Goal: Transaction & Acquisition: Purchase product/service

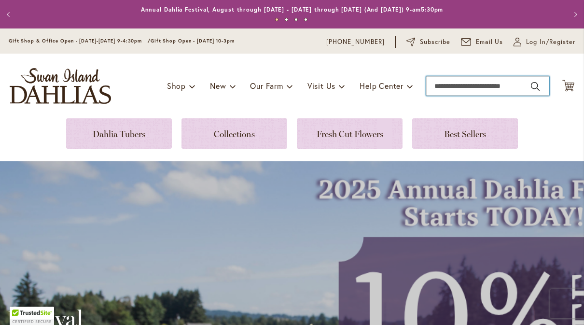
click at [459, 94] on input "Search" at bounding box center [487, 85] width 123 height 19
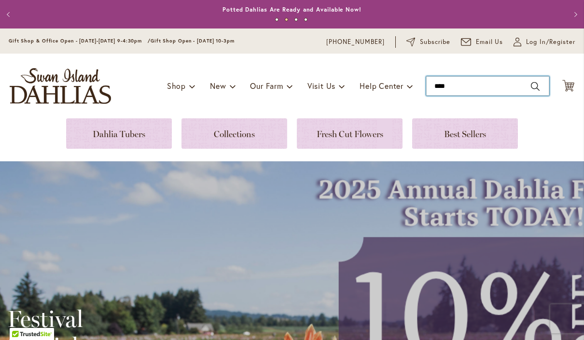
type input "*****"
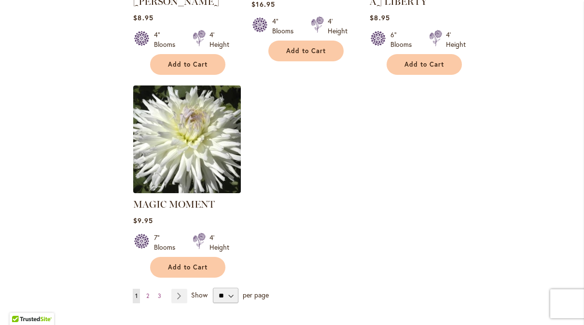
scroll to position [1181, 0]
click at [235, 287] on select "** ** ** **" at bounding box center [226, 294] width 26 height 15
select select "**"
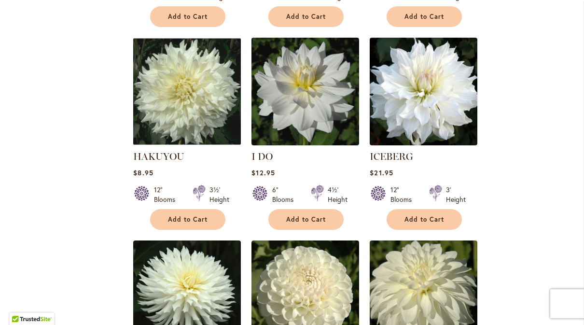
scroll to position [831, 0]
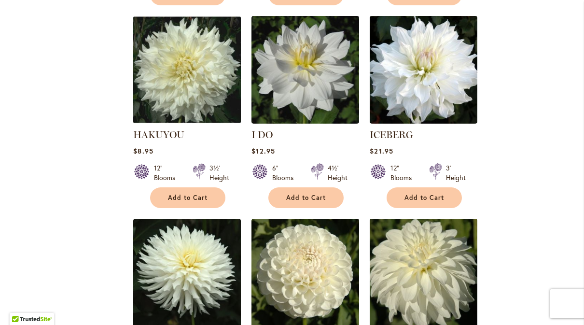
click at [445, 100] on img at bounding box center [424, 70] width 108 height 108
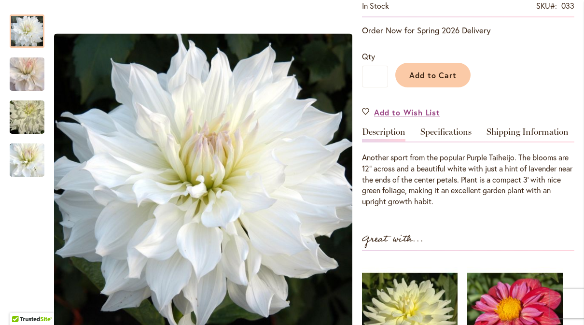
scroll to position [195, 0]
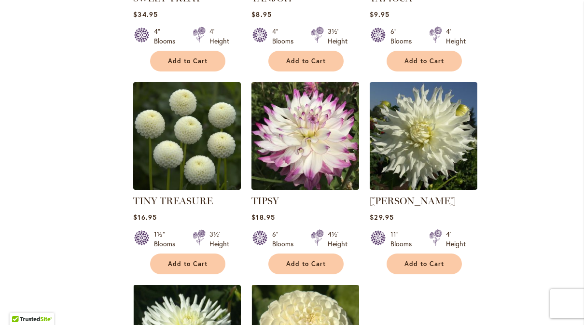
scroll to position [2212, 0]
click at [432, 135] on img at bounding box center [424, 136] width 108 height 108
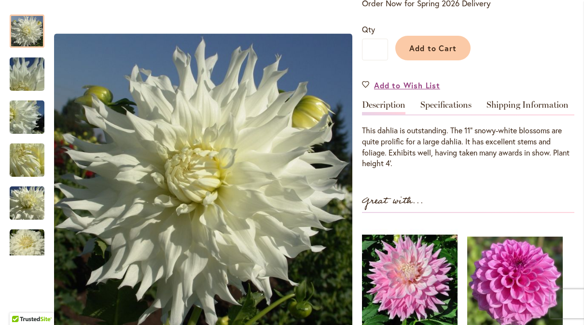
scroll to position [222, 0]
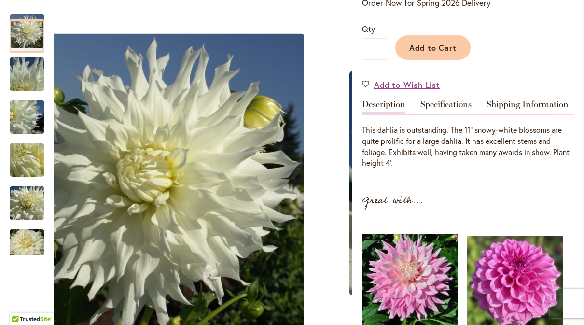
click at [28, 123] on img "Walter Hardisty" at bounding box center [27, 117] width 70 height 52
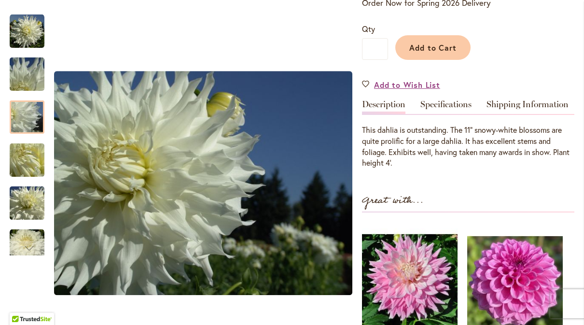
click at [29, 156] on img "Walter Hardisty" at bounding box center [27, 160] width 70 height 52
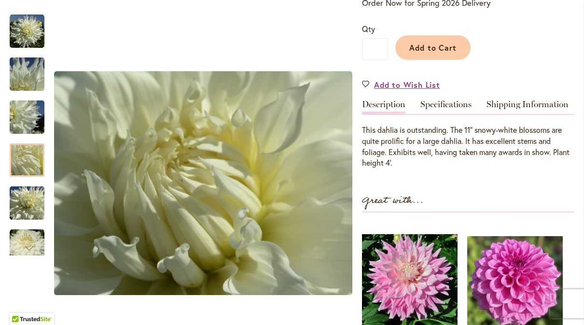
click at [27, 197] on img "Walter Hardisty" at bounding box center [27, 203] width 70 height 52
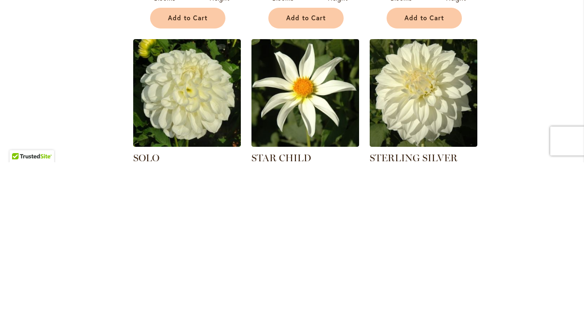
scroll to position [1688, 0]
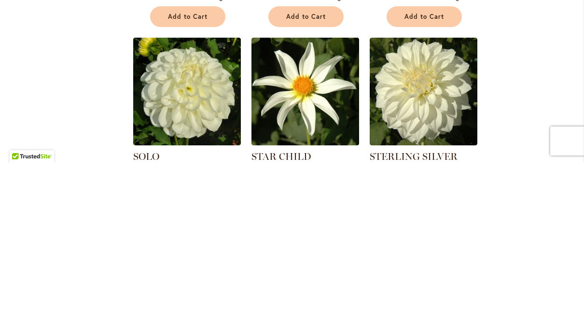
click at [200, 200] on img at bounding box center [187, 254] width 108 height 108
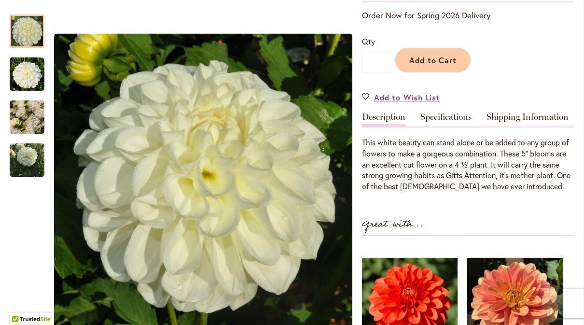
scroll to position [209, 0]
click at [28, 161] on img "SOLO" at bounding box center [27, 160] width 35 height 35
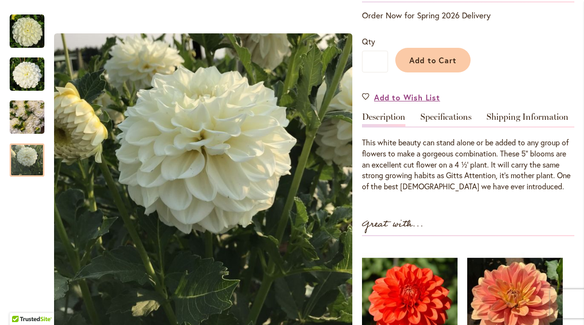
click at [26, 117] on img "SOLO" at bounding box center [27, 117] width 35 height 46
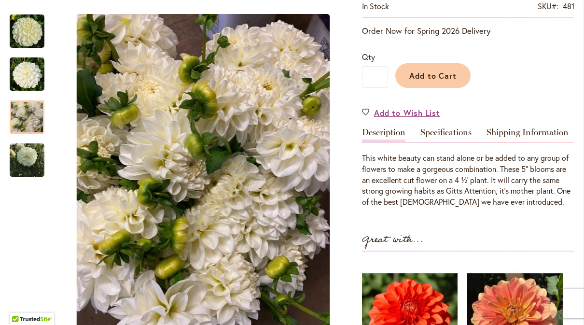
scroll to position [194, 0]
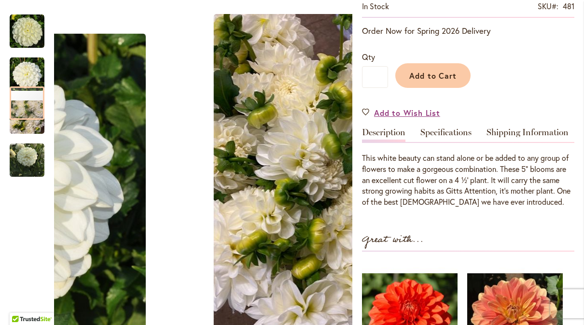
click at [23, 32] on img "SOLO" at bounding box center [27, 31] width 35 height 35
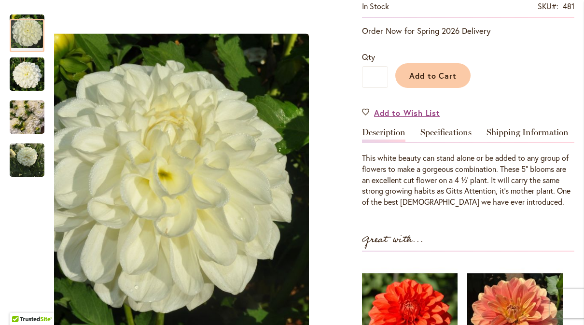
click at [26, 75] on img "SOLO" at bounding box center [27, 74] width 35 height 35
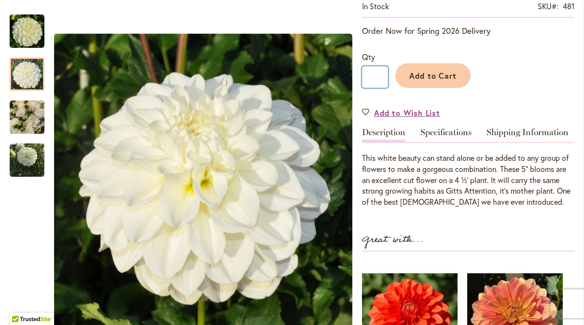
click at [373, 72] on input "*" at bounding box center [375, 77] width 26 height 22
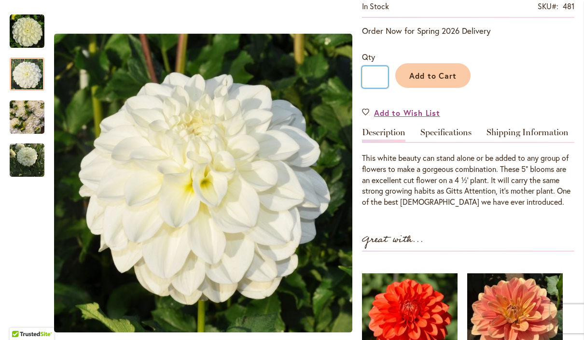
type input "*"
click at [381, 74] on input "*" at bounding box center [375, 77] width 26 height 22
type input "**"
click at [435, 74] on span "Add to Cart" at bounding box center [433, 76] width 48 height 10
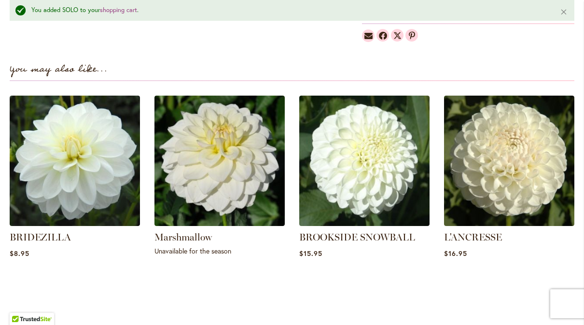
scroll to position [682, 0]
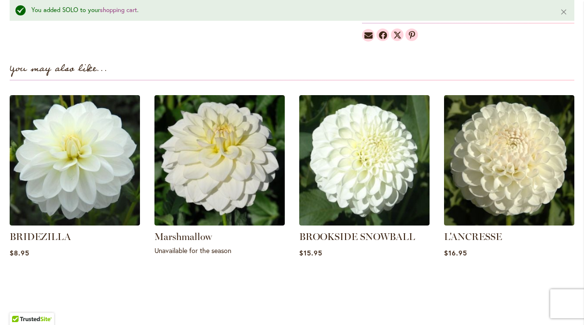
click at [383, 167] on img at bounding box center [364, 160] width 130 height 130
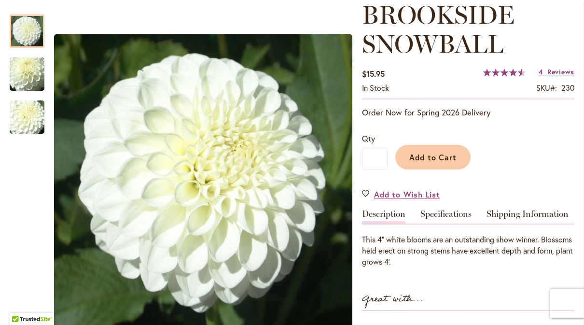
scroll to position [147, 0]
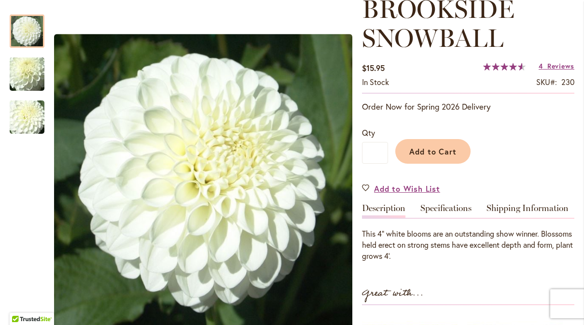
click at [27, 123] on img "BROOKSIDE SNOWBALL" at bounding box center [27, 117] width 70 height 52
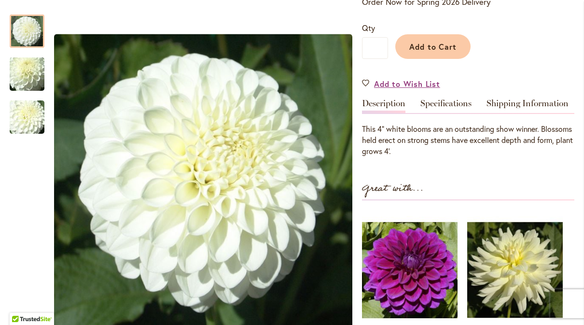
scroll to position [251, 0]
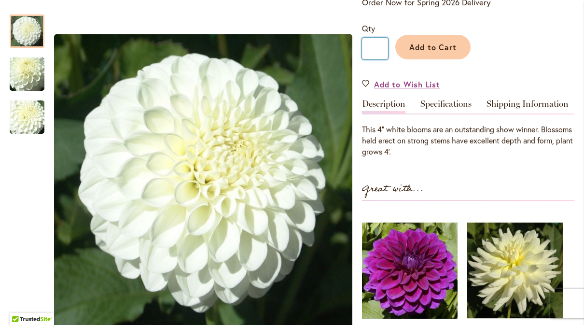
click at [382, 49] on input "*" at bounding box center [375, 49] width 26 height 22
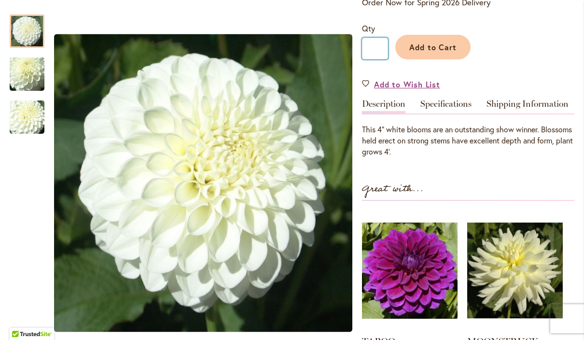
type input "**"
click at [454, 47] on span "Add to Cart" at bounding box center [433, 47] width 48 height 10
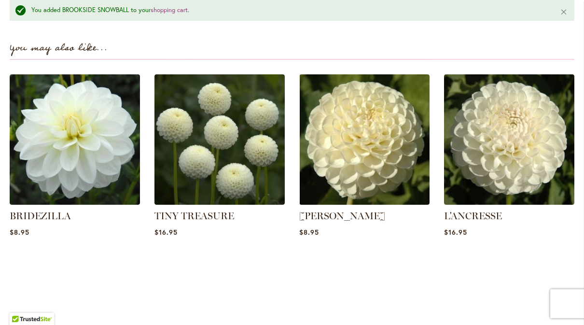
scroll to position [697, 0]
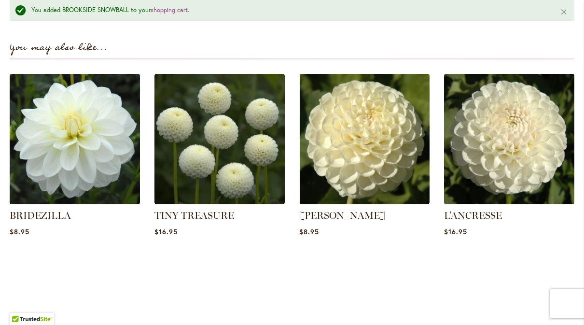
click at [526, 155] on img at bounding box center [509, 139] width 130 height 130
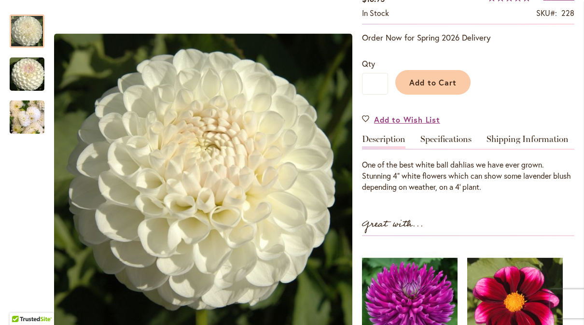
scroll to position [186, 0]
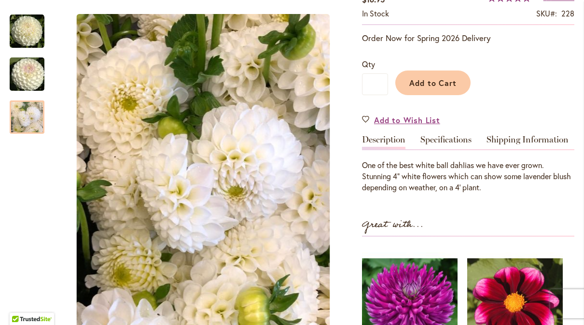
click at [32, 113] on img "L'ANCRESSE" at bounding box center [27, 117] width 35 height 46
click at [25, 75] on img "L'ANCRESSE" at bounding box center [27, 74] width 70 height 46
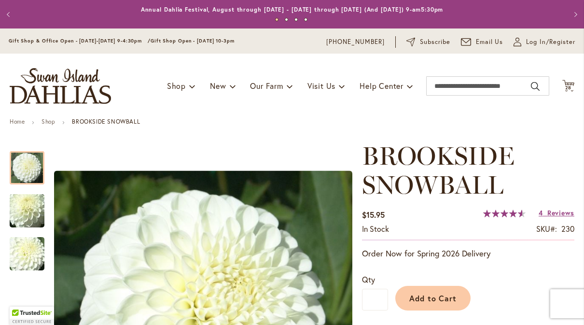
click at [557, 215] on span "Reviews" at bounding box center [561, 212] width 27 height 9
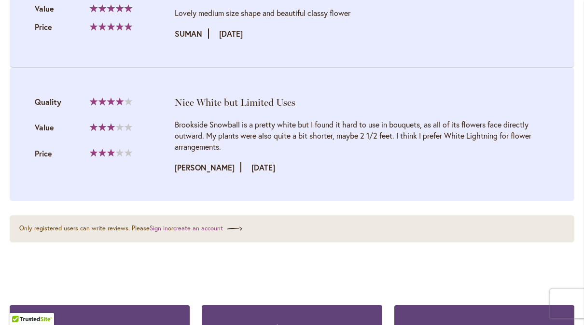
scroll to position [1348, 0]
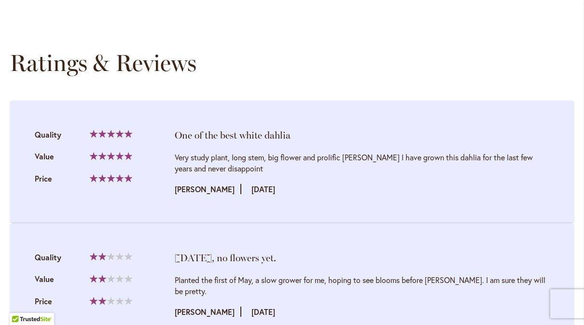
scroll to position [968, 0]
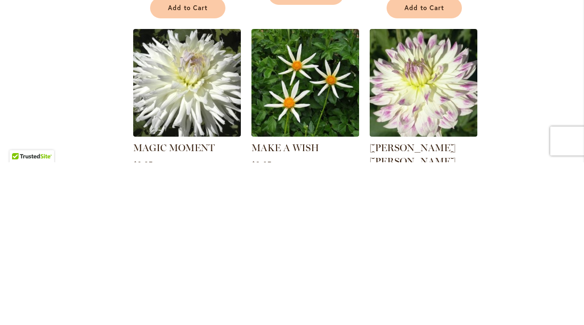
scroll to position [1075, 0]
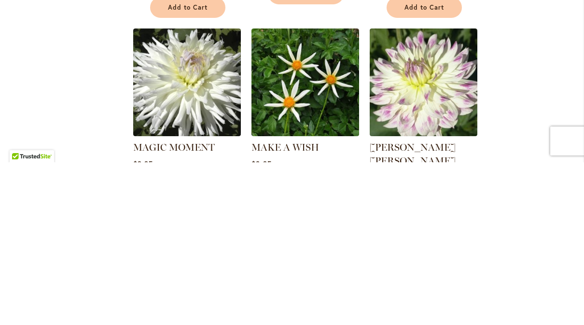
click at [445, 0] on html "Skip to Accessibility Information The store will not work correctly in the case…" at bounding box center [292, 162] width 584 height 325
click at [434, 0] on html "Skip to Accessibility Information The store will not work correctly in the case…" at bounding box center [292, 162] width 584 height 325
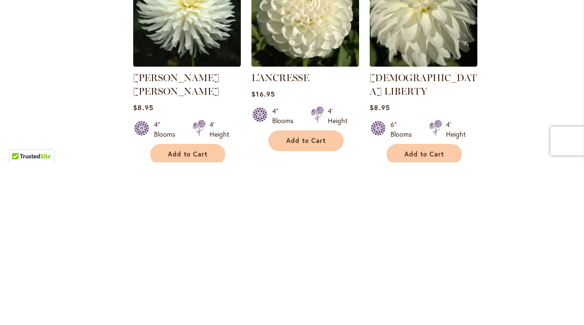
scroll to position [923, 0]
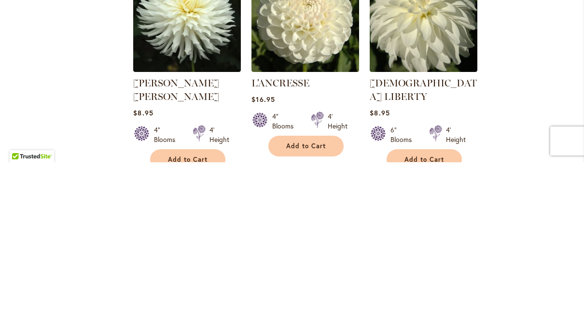
click at [431, 127] on img at bounding box center [424, 181] width 108 height 108
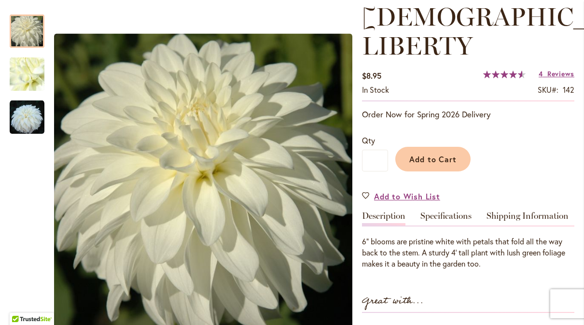
scroll to position [141, 0]
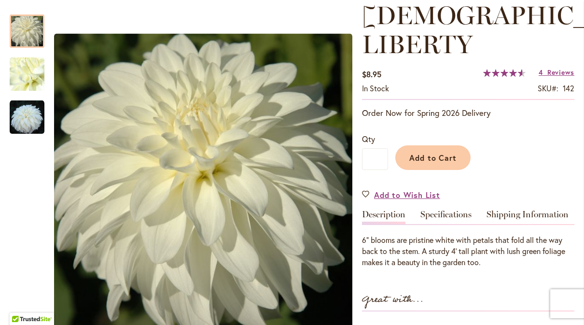
click at [32, 124] on img "LADY LIBERTY" at bounding box center [27, 117] width 35 height 35
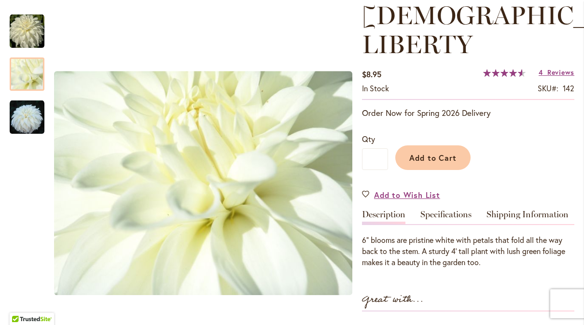
click at [32, 80] on div at bounding box center [27, 73] width 35 height 33
click at [29, 123] on img "LADY LIBERTY" at bounding box center [27, 117] width 35 height 35
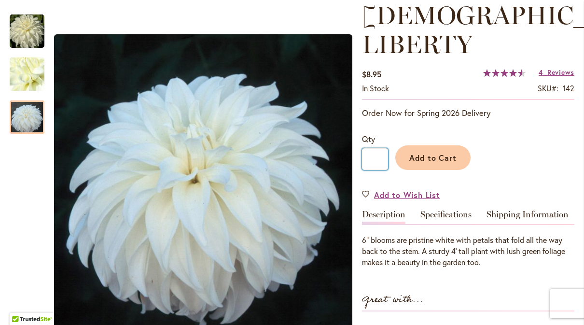
click at [378, 148] on input "*" at bounding box center [375, 159] width 26 height 22
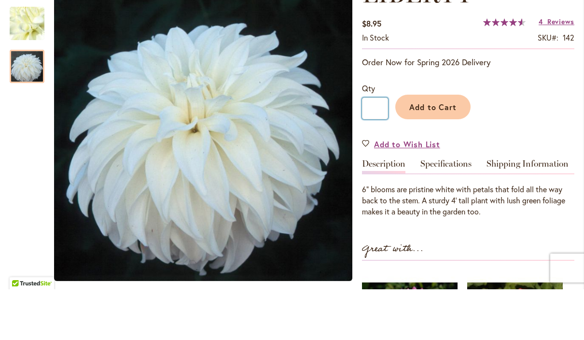
type input "**"
click at [449, 153] on span "Add to Cart" at bounding box center [433, 158] width 48 height 10
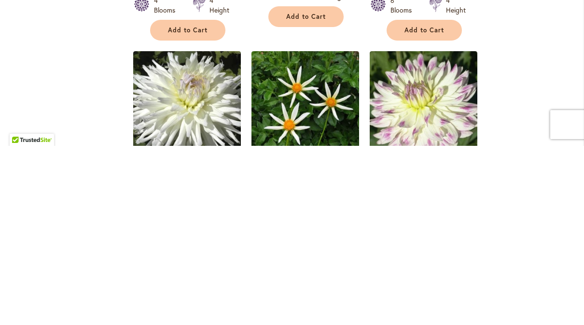
scroll to position [1032, 0]
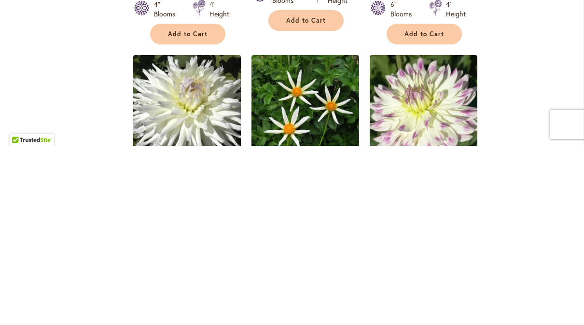
click at [329, 0] on html "Skip to Accessibility Information The store will not work correctly in the case…" at bounding box center [292, 162] width 584 height 325
click at [330, 0] on html "Skip to Accessibility Information The store will not work correctly in the case…" at bounding box center [292, 162] width 584 height 325
click at [310, 0] on html "Skip to Accessibility Information The store will not work correctly in the case…" at bounding box center [292, 162] width 584 height 325
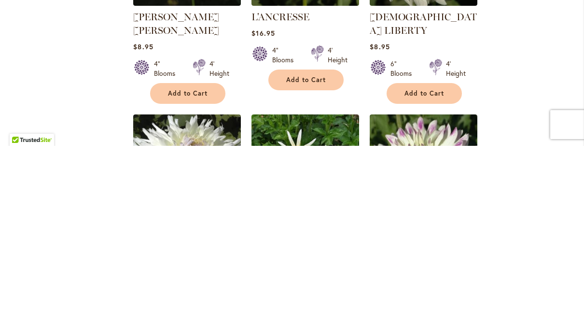
scroll to position [970, 0]
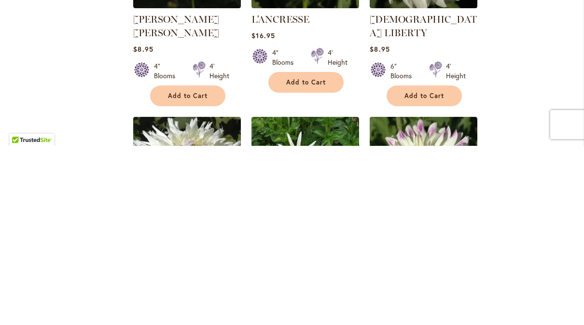
click at [312, 0] on html "Skip to Accessibility Information The store will not work correctly in the case…" at bounding box center [292, 162] width 584 height 325
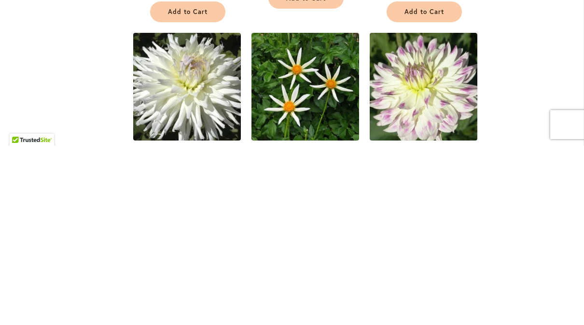
scroll to position [1056, 0]
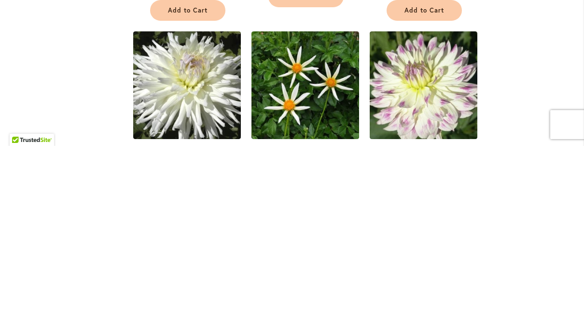
click at [306, 211] on img at bounding box center [306, 265] width 108 height 108
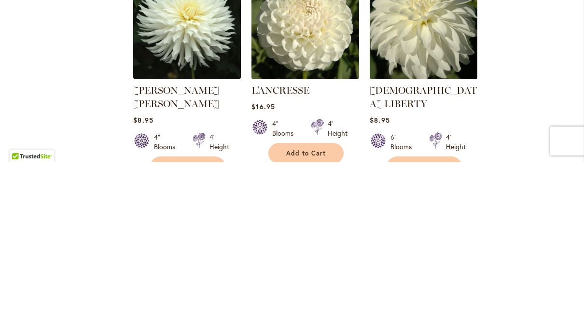
scroll to position [942, 0]
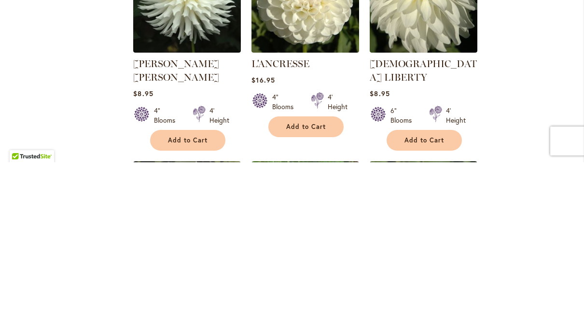
click at [291, 108] on img at bounding box center [306, 162] width 108 height 108
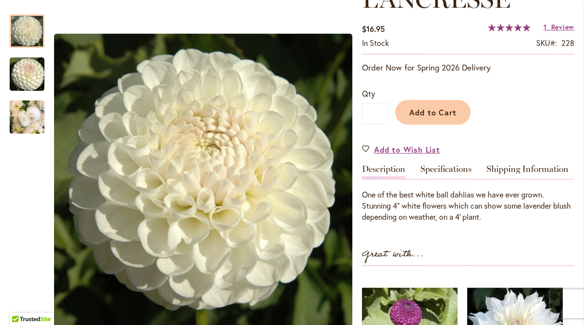
scroll to position [157, 0]
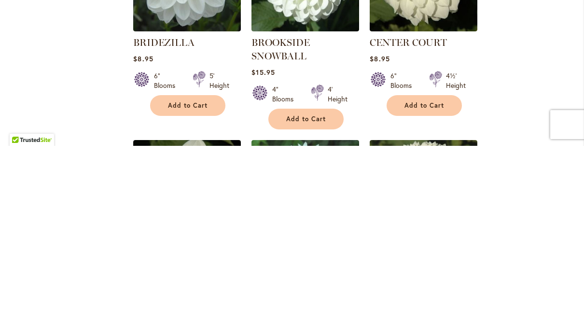
scroll to position [325, 0]
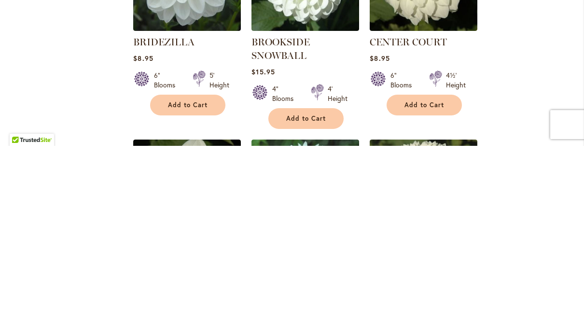
click at [300, 0] on html "Skip to Accessibility Information The store will not work correctly in the case…" at bounding box center [292, 162] width 584 height 325
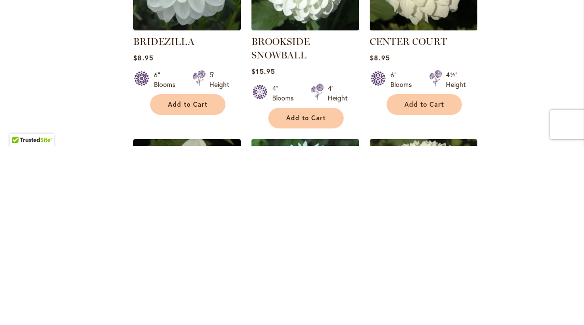
click at [298, 0] on html "Skip to Accessibility Information The store will not work correctly in the case…" at bounding box center [292, 162] width 584 height 325
click at [295, 0] on html "Skip to Accessibility Information The store will not work correctly in the case…" at bounding box center [292, 162] width 584 height 325
click at [310, 0] on html "Skip to Accessibility Information The store will not work correctly in the case…" at bounding box center [292, 162] width 584 height 325
click at [311, 0] on html "Skip to Accessibility Information The store will not work correctly in the case…" at bounding box center [292, 162] width 584 height 325
click at [302, 0] on html "Skip to Accessibility Information The store will not work correctly in the case…" at bounding box center [292, 162] width 584 height 325
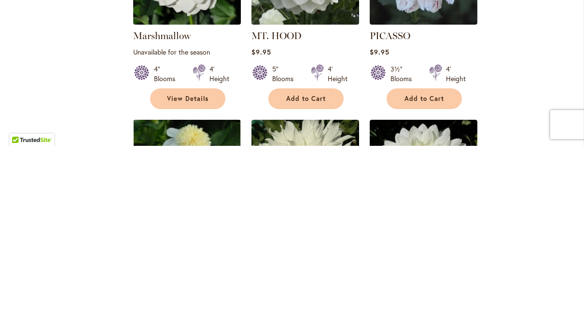
scroll to position [1380, 0]
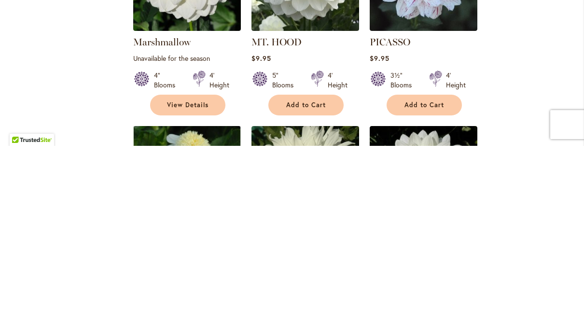
click at [312, 0] on html "Skip to Accessibility Information The store will not work correctly in the case…" at bounding box center [292, 162] width 584 height 325
click at [310, 0] on html "Skip to Accessibility Information The store will not work correctly in the case…" at bounding box center [292, 162] width 584 height 325
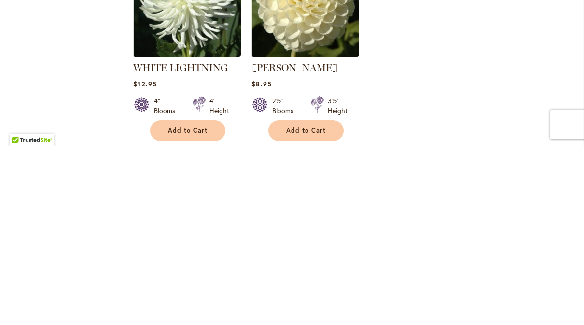
scroll to position [2370, 0]
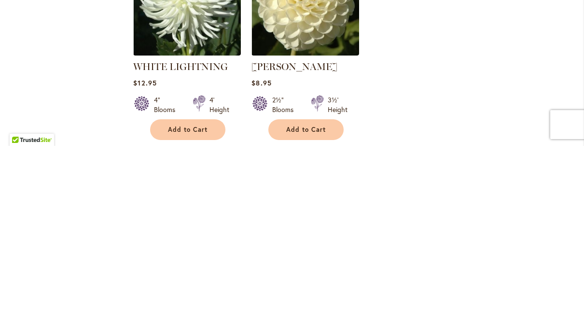
click at [320, 0] on html "Skip to Accessibility Information The store will not work correctly in the case…" at bounding box center [292, 162] width 584 height 325
click at [321, 0] on html "Skip to Accessibility Information The store will not work correctly in the case…" at bounding box center [292, 162] width 584 height 325
click at [308, 0] on html "Skip to Accessibility Information The store will not work correctly in the case…" at bounding box center [292, 162] width 584 height 325
click at [310, 0] on html "Skip to Accessibility Information The store will not work correctly in the case…" at bounding box center [292, 162] width 584 height 325
click at [202, 0] on html "Skip to Accessibility Information The store will not work correctly in the case…" at bounding box center [292, 162] width 584 height 325
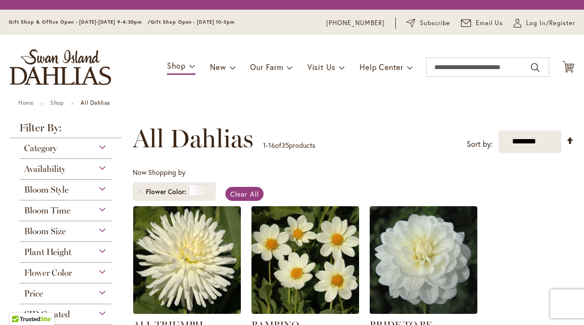
select select "**"
